Goal: Information Seeking & Learning: Find specific fact

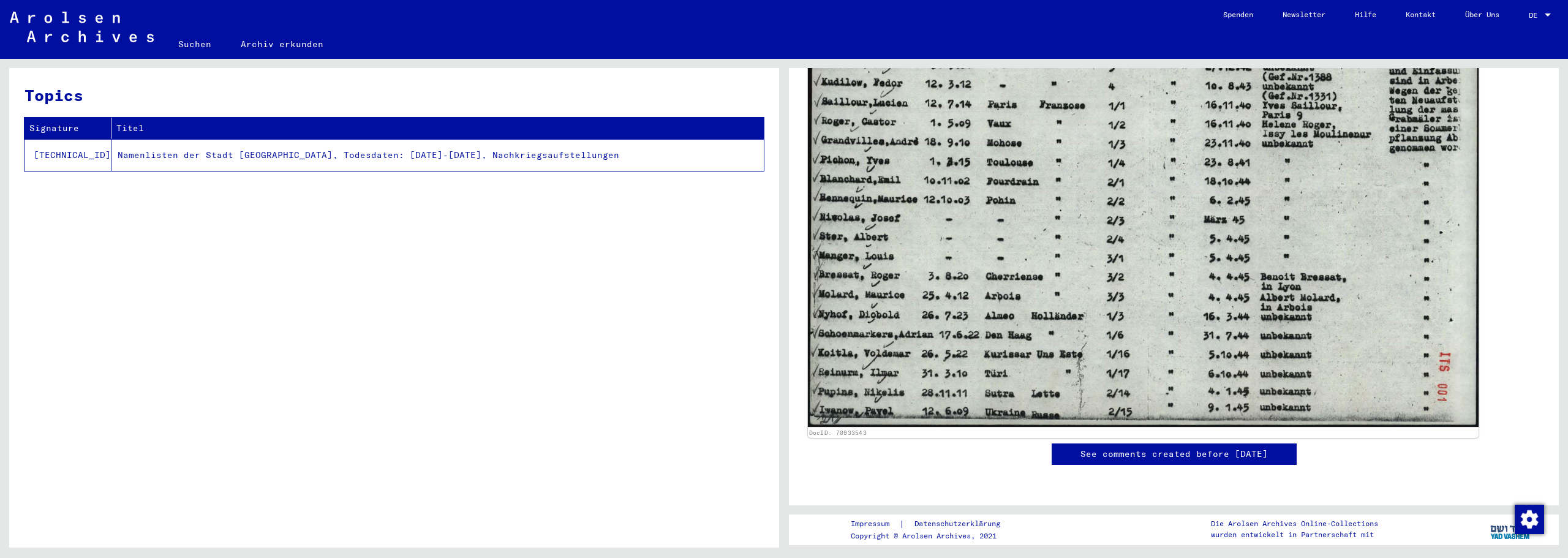
scroll to position [408, 0]
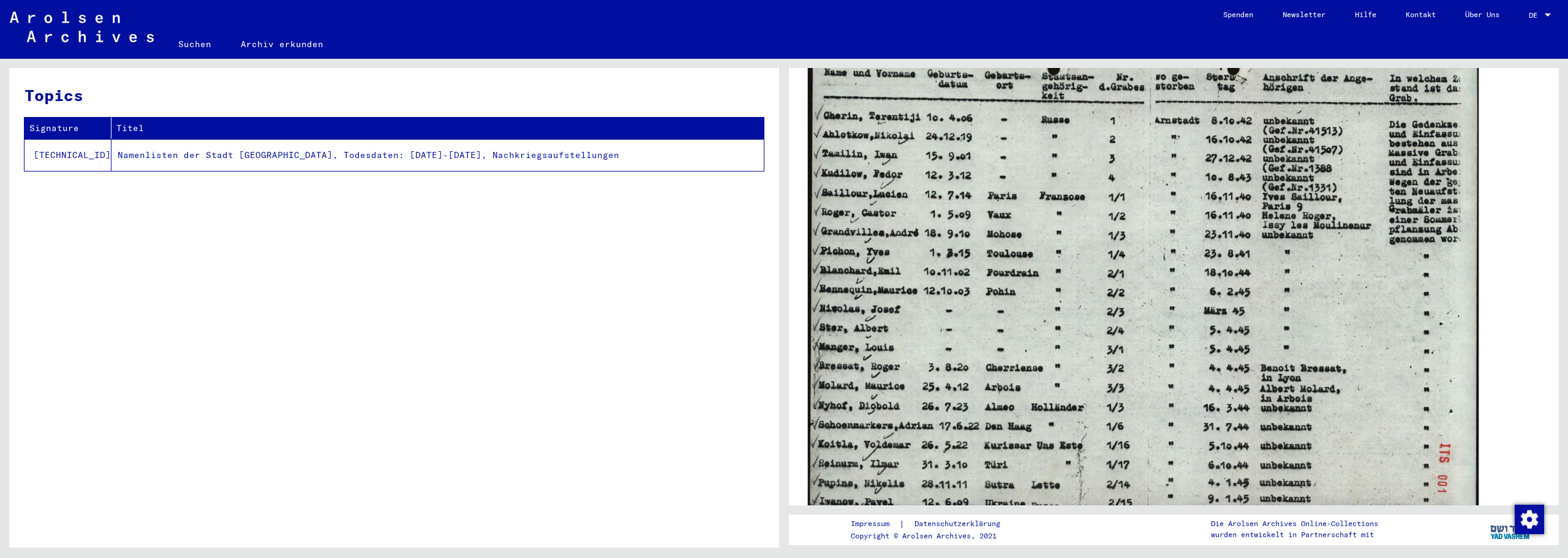
click at [998, 294] on img at bounding box center [1143, 280] width 671 height 476
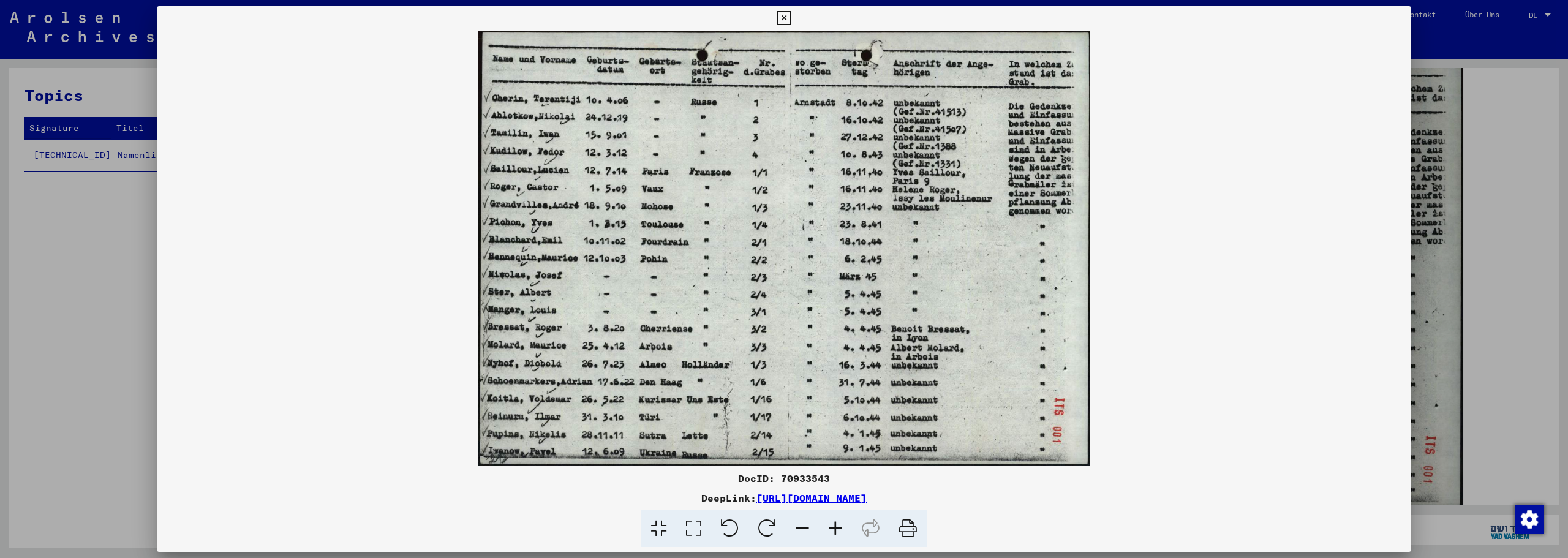
click at [841, 533] on icon at bounding box center [835, 528] width 33 height 37
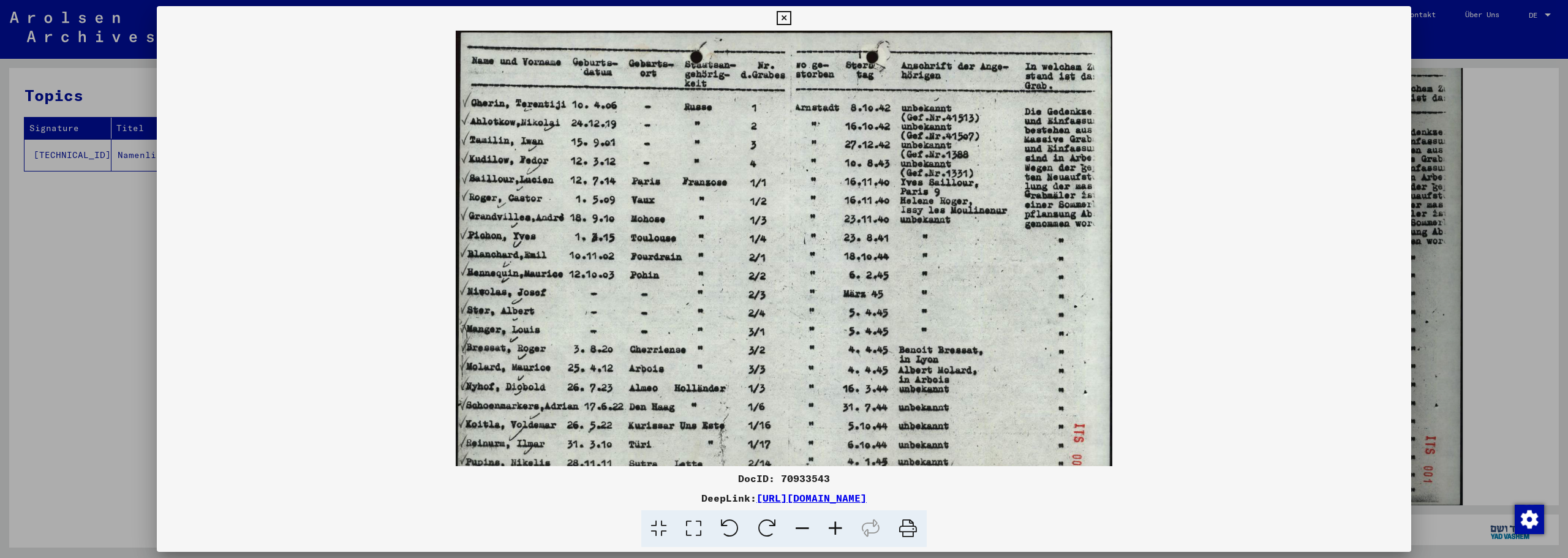
click at [841, 533] on icon at bounding box center [835, 528] width 33 height 37
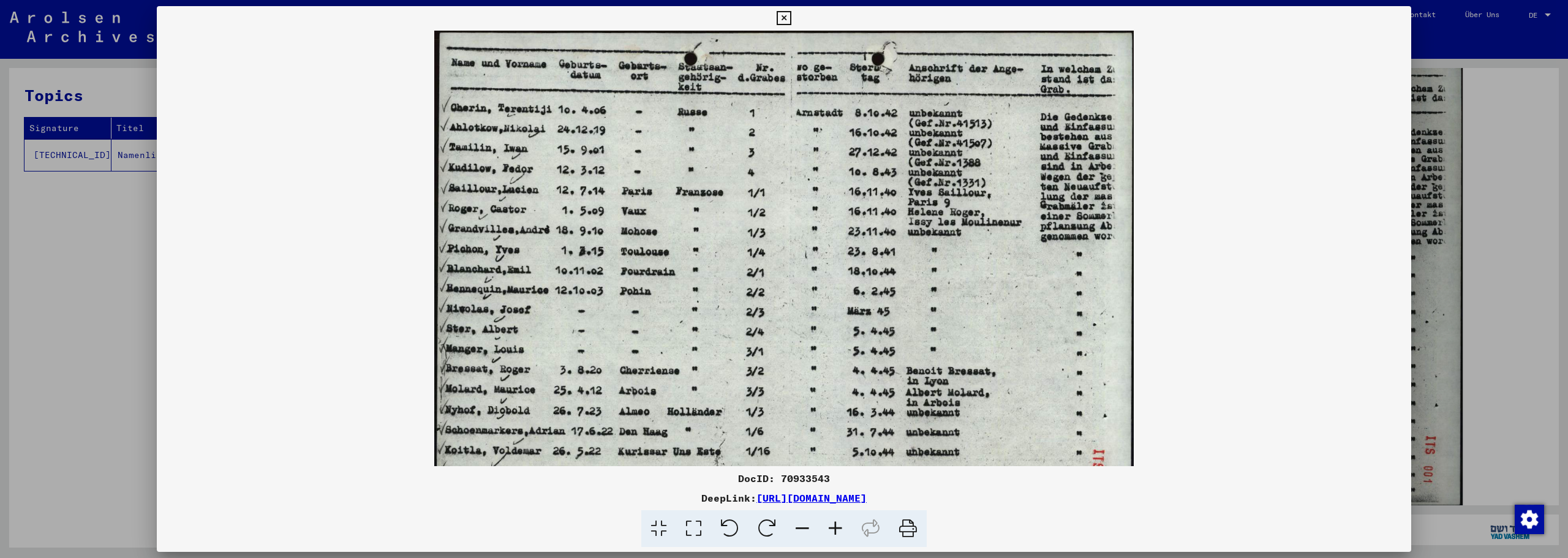
click at [841, 533] on icon at bounding box center [835, 528] width 33 height 37
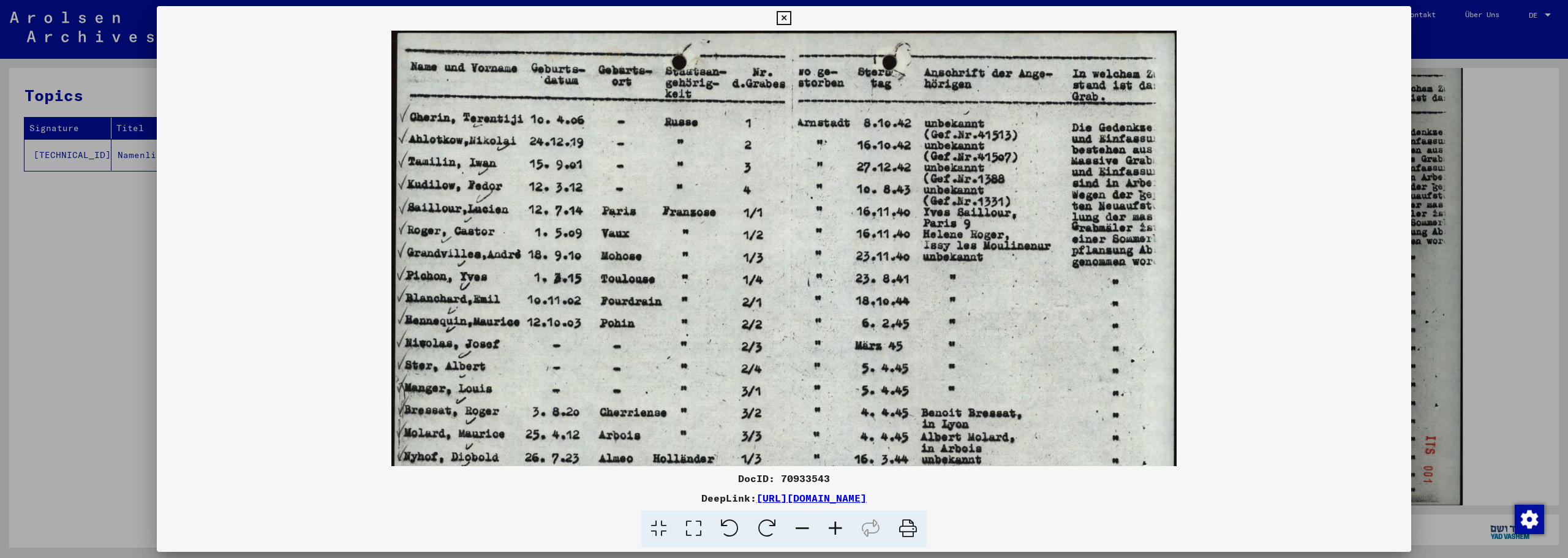
click at [841, 533] on icon at bounding box center [835, 528] width 33 height 37
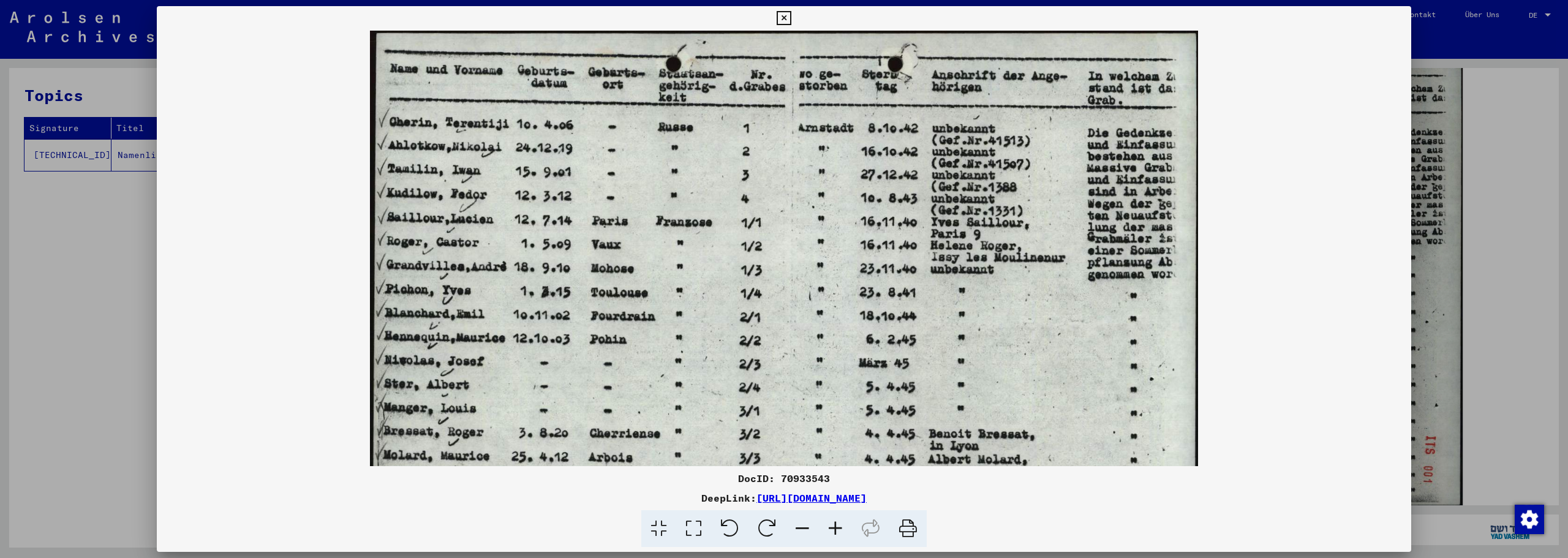
click at [841, 533] on icon at bounding box center [835, 528] width 33 height 37
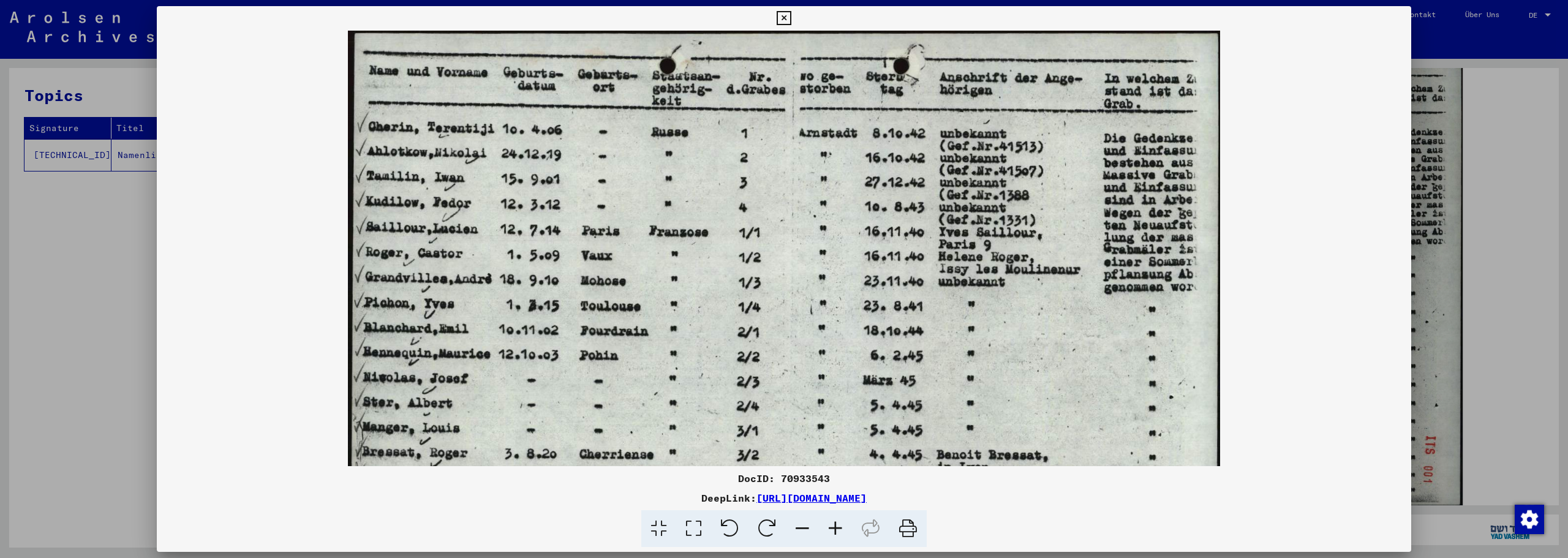
click at [841, 533] on icon at bounding box center [835, 528] width 33 height 37
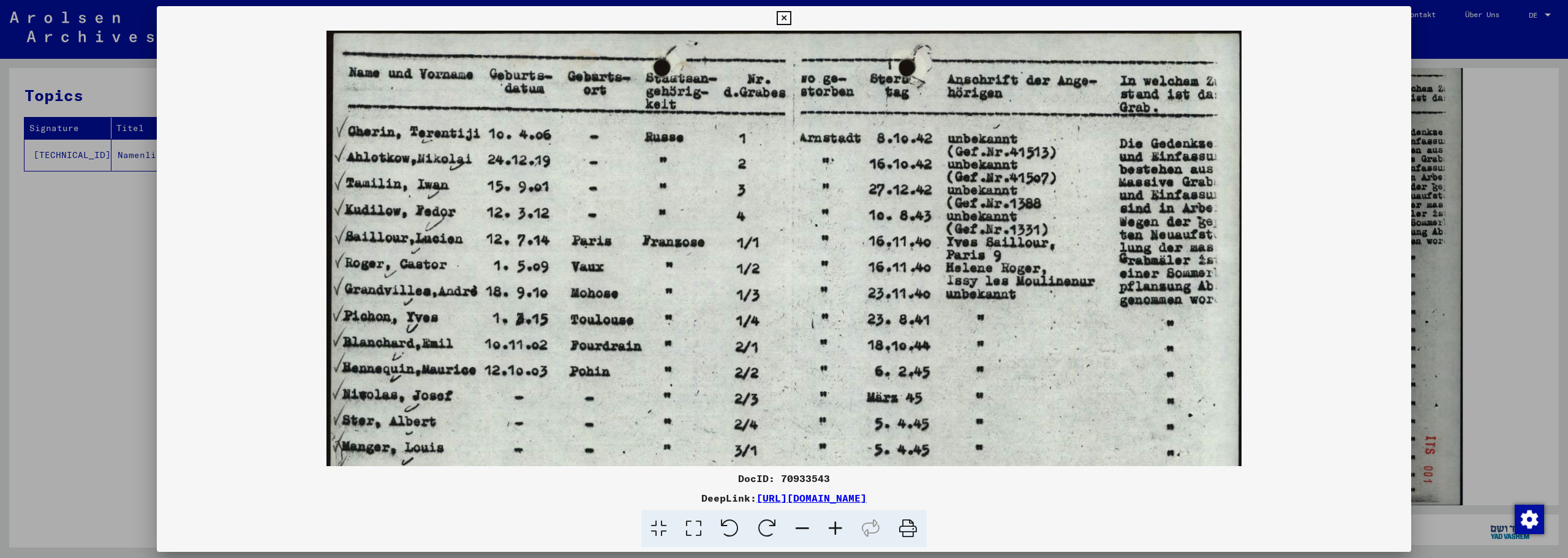
click at [841, 533] on icon at bounding box center [835, 528] width 33 height 37
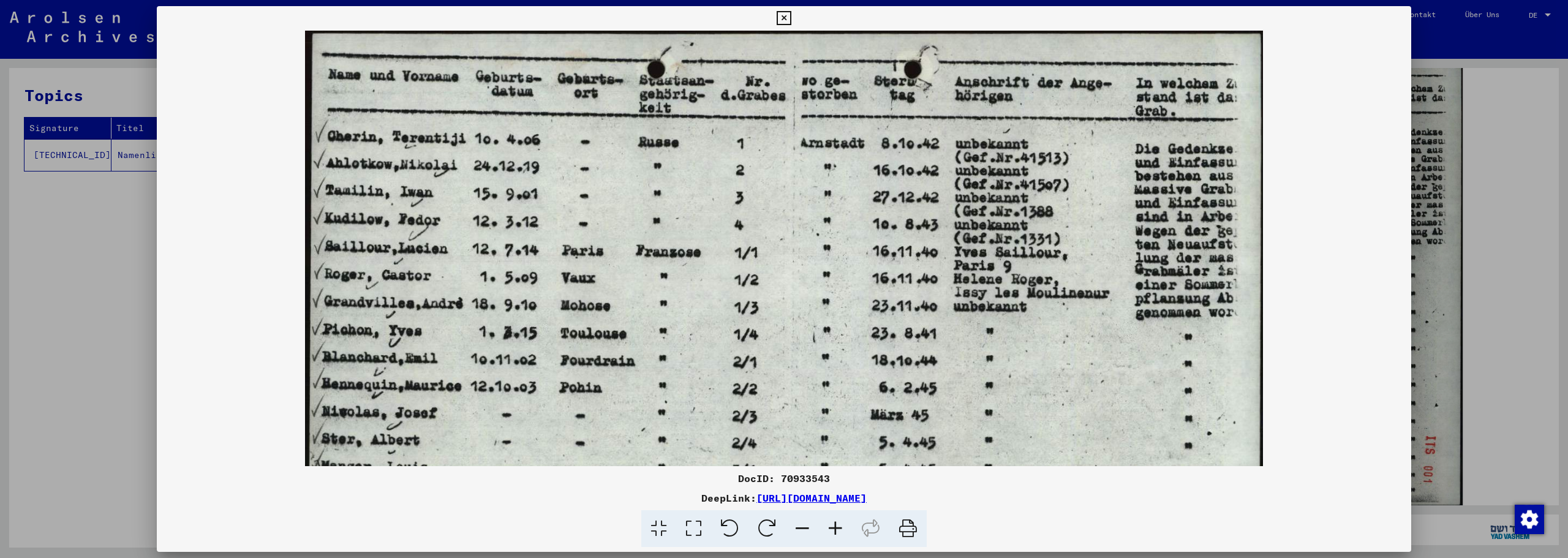
click at [841, 532] on icon at bounding box center [835, 528] width 33 height 37
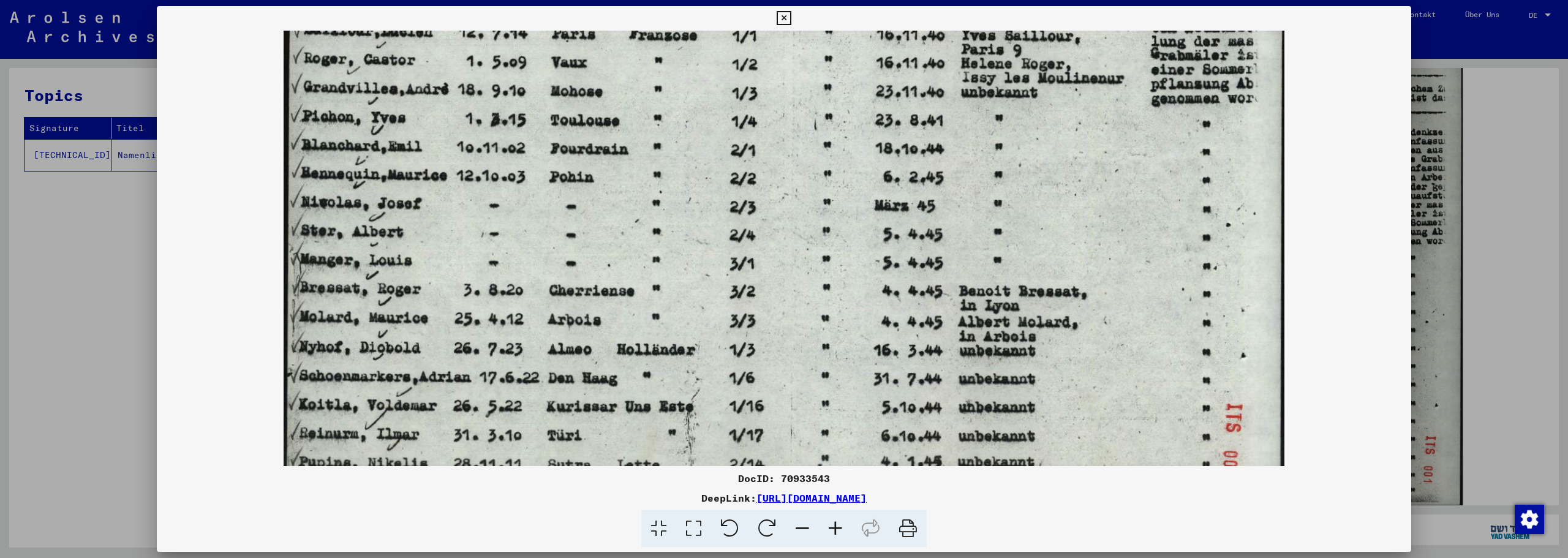
drag, startPoint x: 782, startPoint y: 428, endPoint x: 805, endPoint y: 205, distance: 224.2
click at [804, 200] on img at bounding box center [784, 159] width 1001 height 711
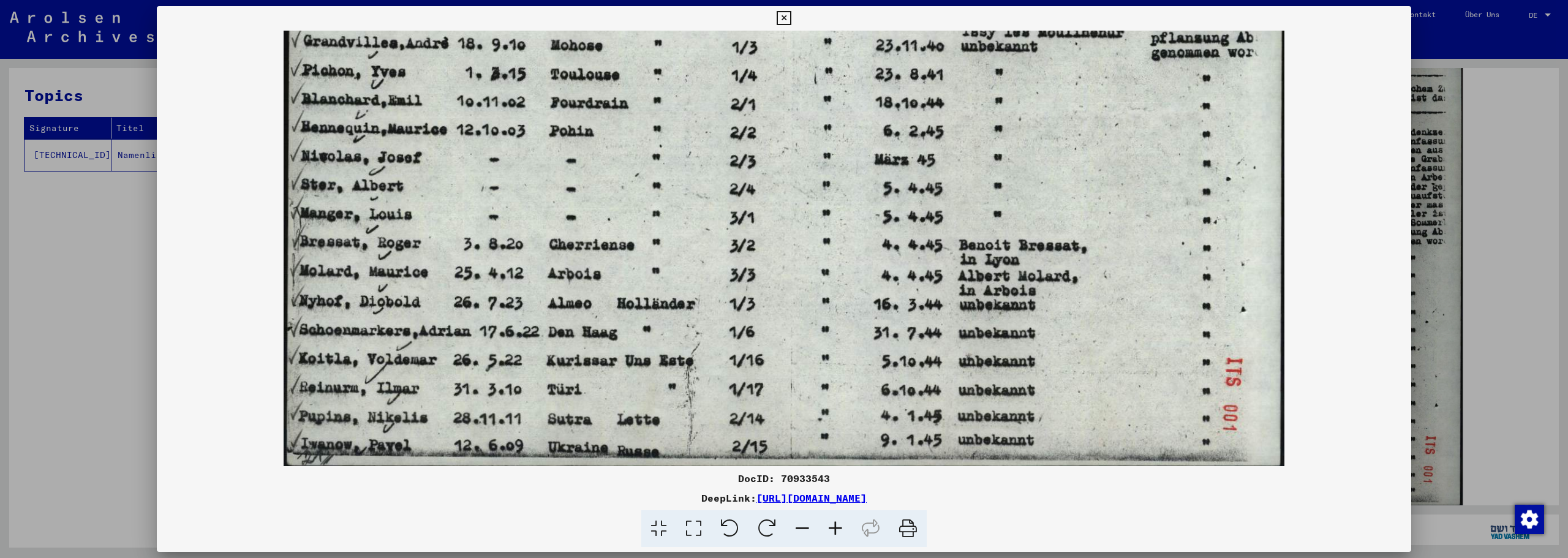
scroll to position [275, 0]
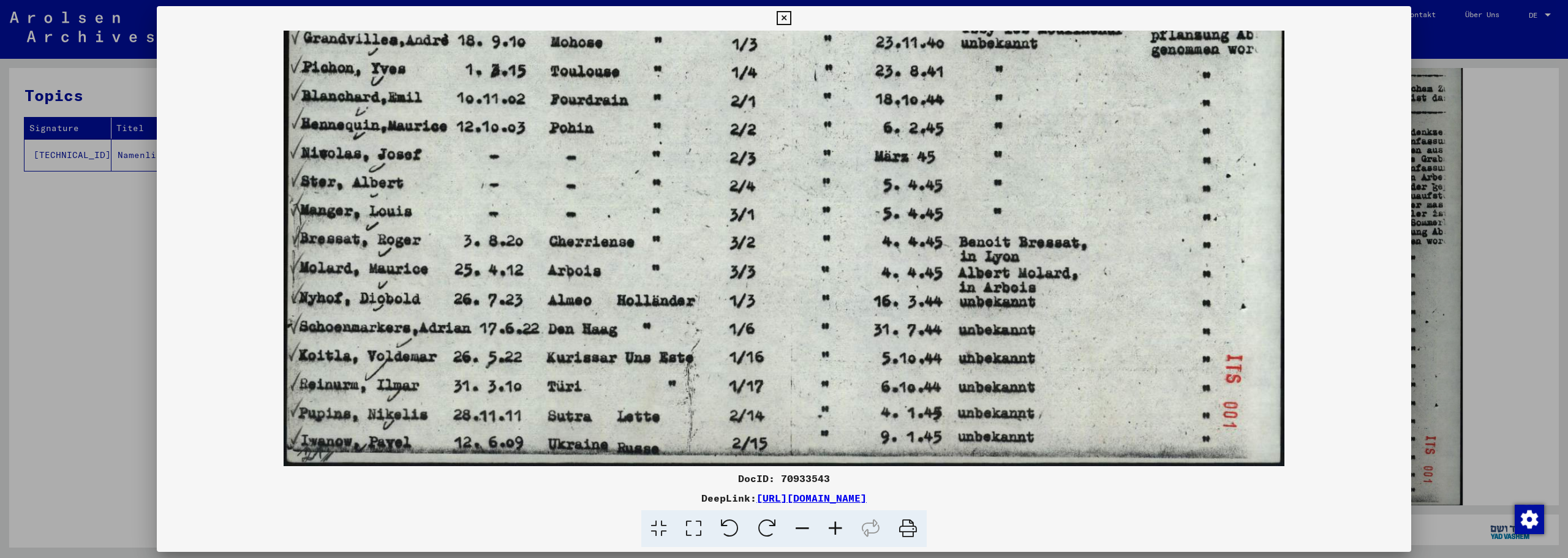
drag, startPoint x: 820, startPoint y: 357, endPoint x: 830, endPoint y: 302, distance: 55.9
click at [830, 302] on img at bounding box center [784, 110] width 1001 height 711
drag, startPoint x: 737, startPoint y: 306, endPoint x: 858, endPoint y: 299, distance: 121.2
click at [858, 299] on img at bounding box center [784, 110] width 1001 height 711
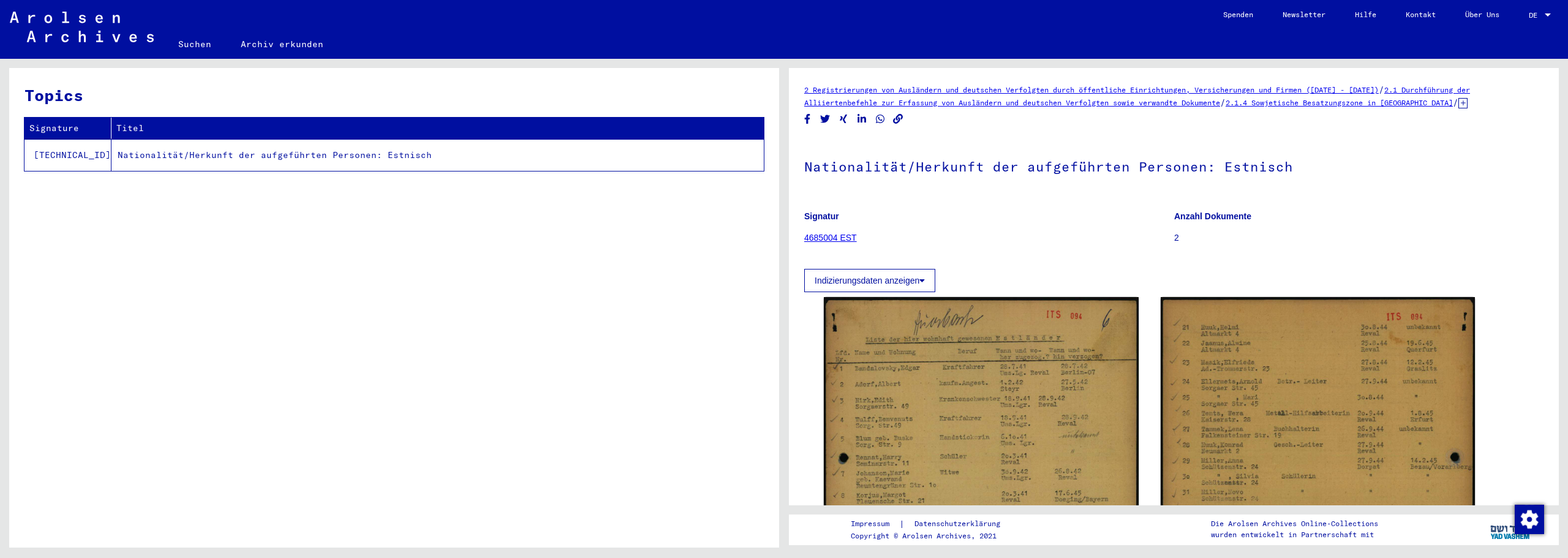
click at [204, 44] on link "Suchen" at bounding box center [195, 44] width 62 height 30
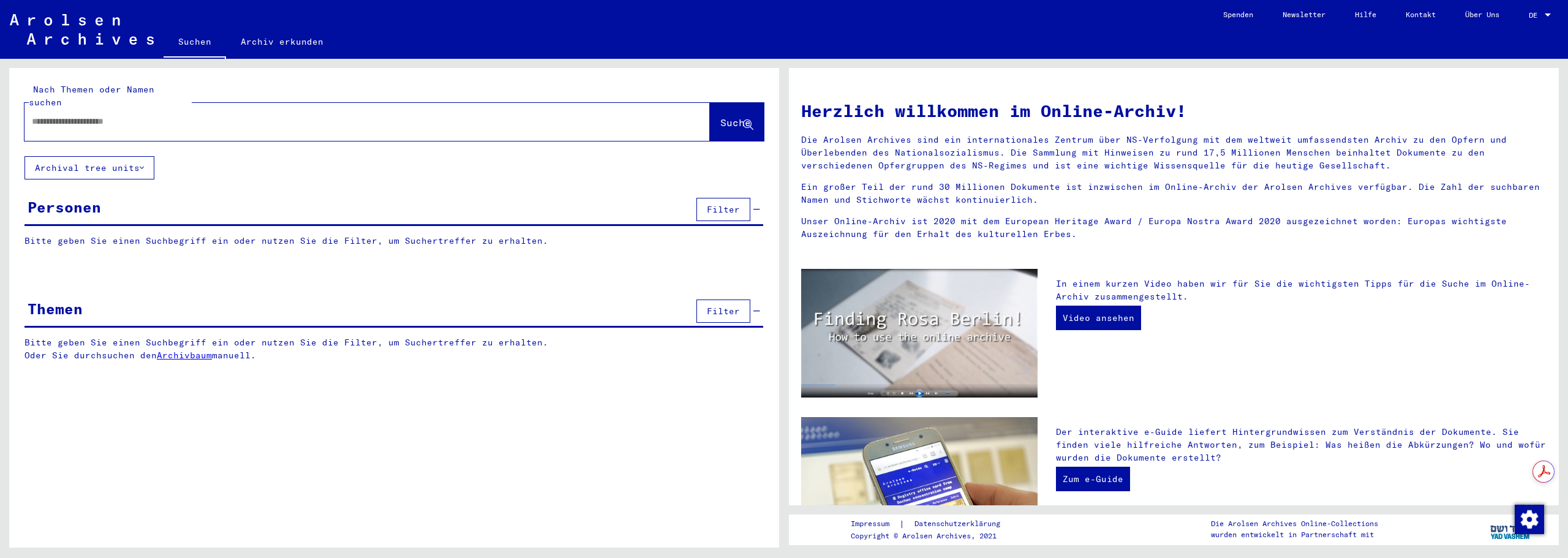
click at [205, 115] on input "text" at bounding box center [353, 121] width 641 height 13
type input "*******"
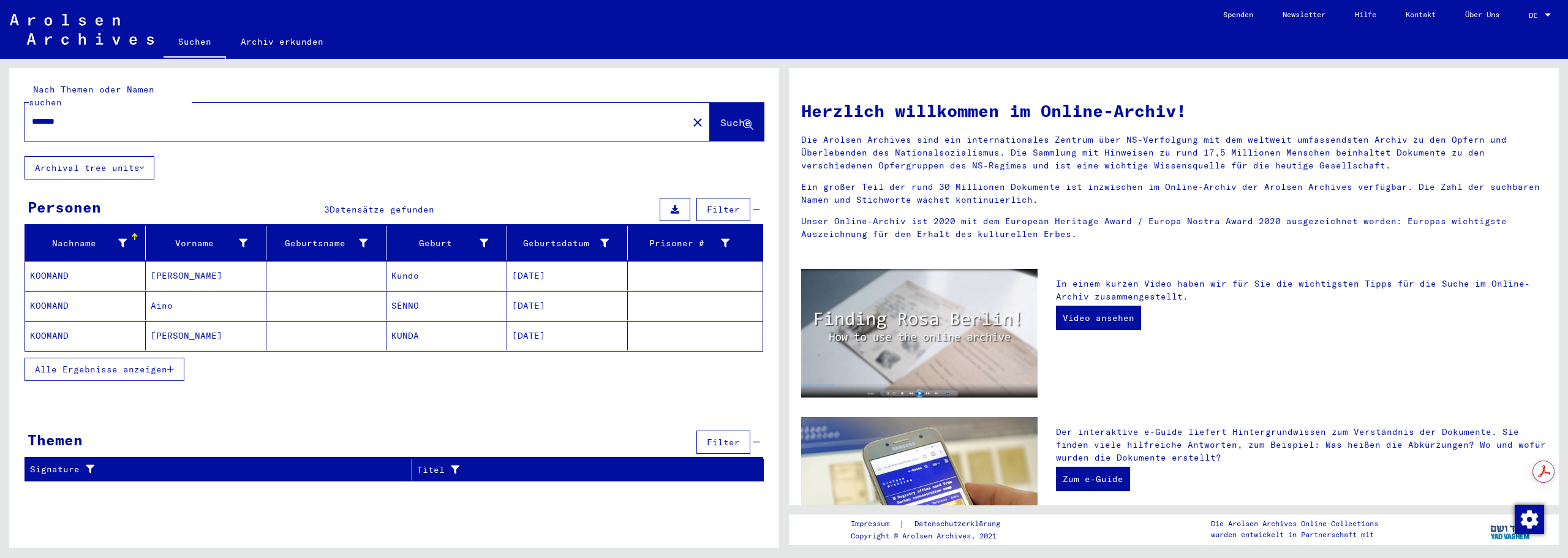
click at [152, 363] on span "Alle Ergebnisse anzeigen" at bounding box center [101, 369] width 132 height 11
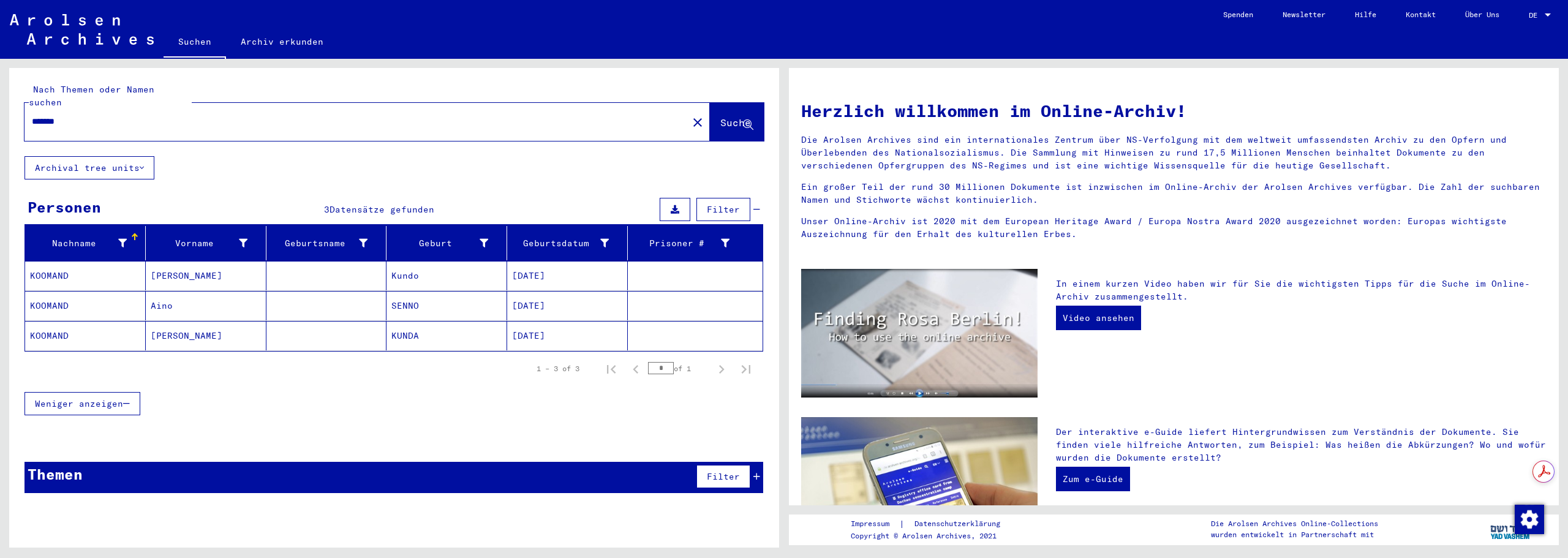
click at [191, 261] on mat-cell "[PERSON_NAME]" at bounding box center [206, 275] width 121 height 30
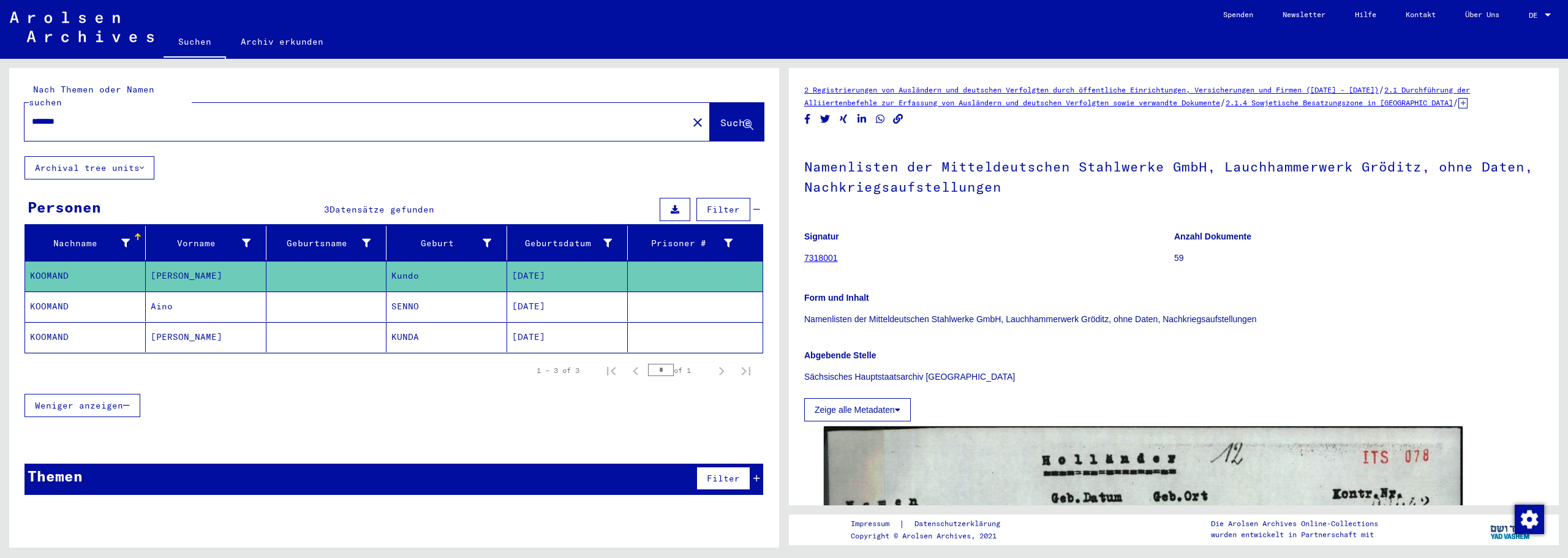
click at [1468, 103] on icon at bounding box center [1463, 103] width 9 height 10
